Goal: Task Accomplishment & Management: Manage account settings

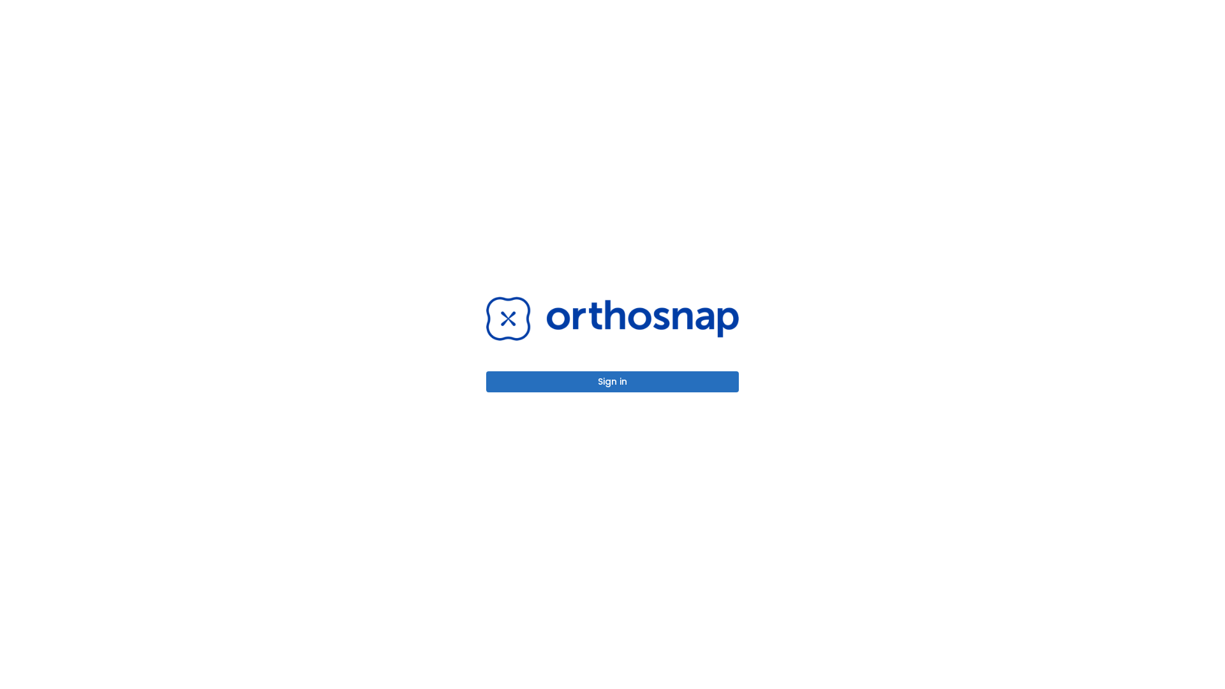
click at [613, 382] on button "Sign in" at bounding box center [612, 381] width 253 height 21
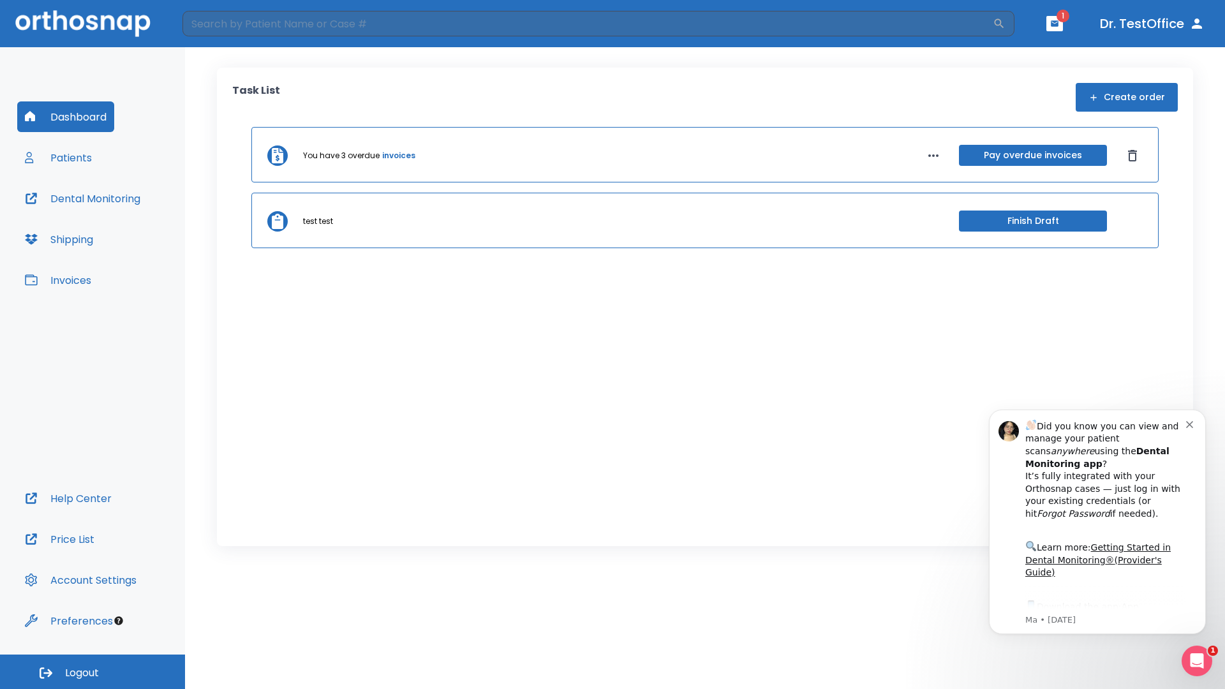
click at [93, 672] on span "Logout" at bounding box center [82, 673] width 34 height 14
